Goal: Transaction & Acquisition: Subscribe to service/newsletter

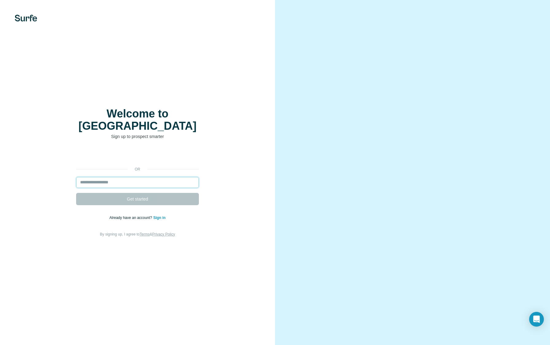
click at [133, 177] on input "email" at bounding box center [137, 182] width 123 height 11
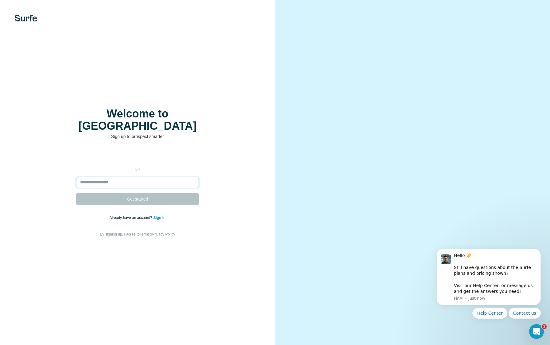
click at [132, 177] on input "email" at bounding box center [137, 182] width 123 height 11
type input "**********"
click at [145, 196] on span "Get started" at bounding box center [137, 199] width 21 height 6
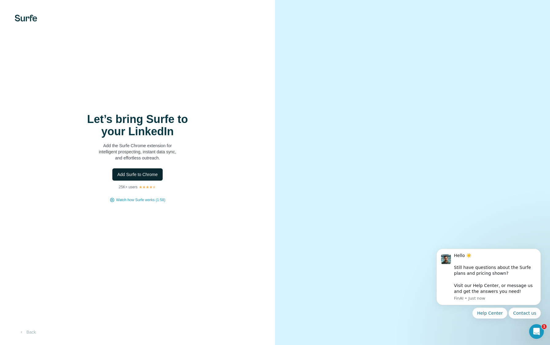
click at [137, 173] on span "Add Surfe to Chrome" at bounding box center [137, 174] width 40 height 6
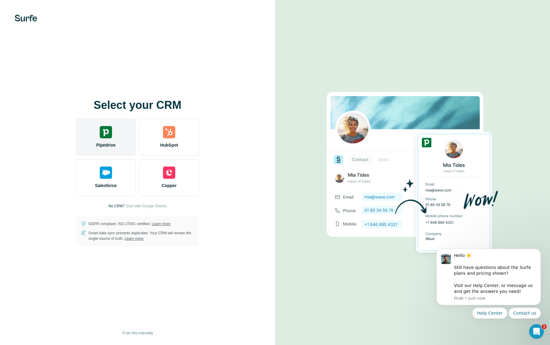
click at [105, 138] on img at bounding box center [106, 132] width 12 height 12
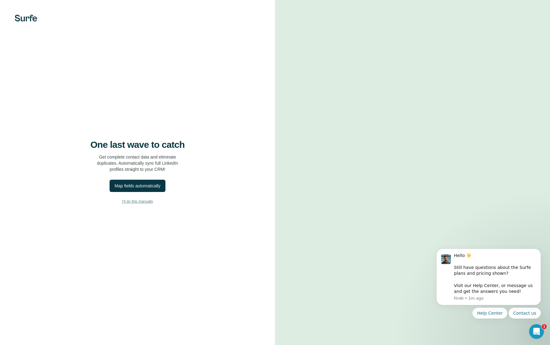
click at [144, 201] on span "I’ll do this manually" at bounding box center [137, 202] width 31 height 6
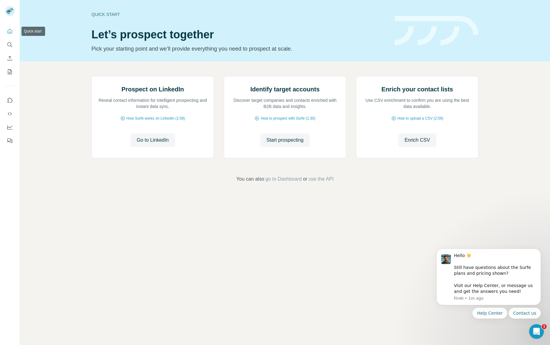
click at [10, 33] on icon "Quick start" at bounding box center [10, 31] width 6 height 6
click at [148, 144] on span "Go to LinkedIn" at bounding box center [152, 139] width 32 height 7
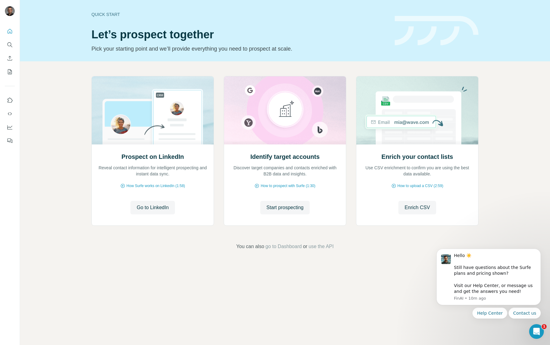
click at [502, 162] on div "Prospect on LinkedIn Reveal contact information for intelligent prospecting and…" at bounding box center [285, 163] width 530 height 204
